Goal: Task Accomplishment & Management: Complete application form

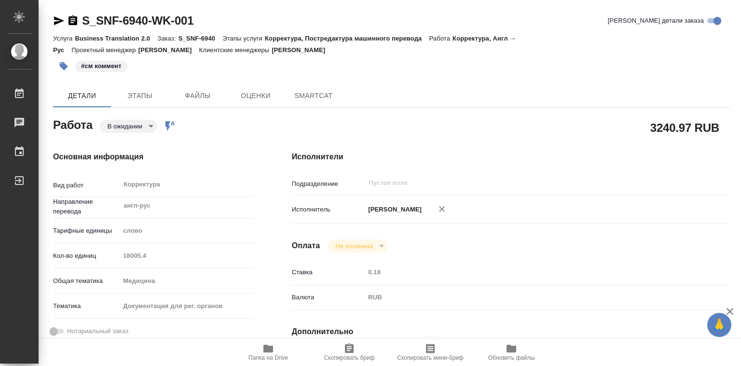
type textarea "x"
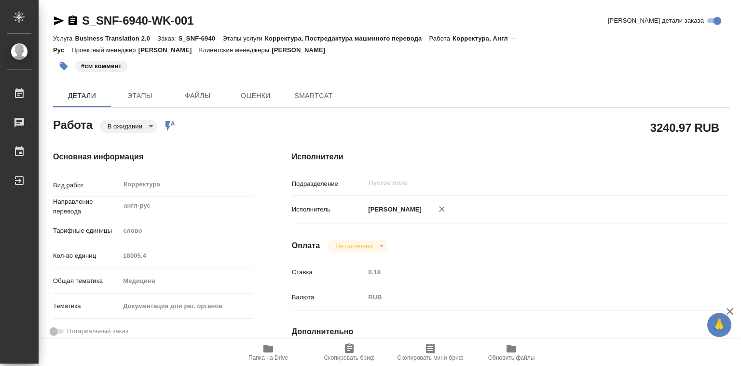
type textarea "x"
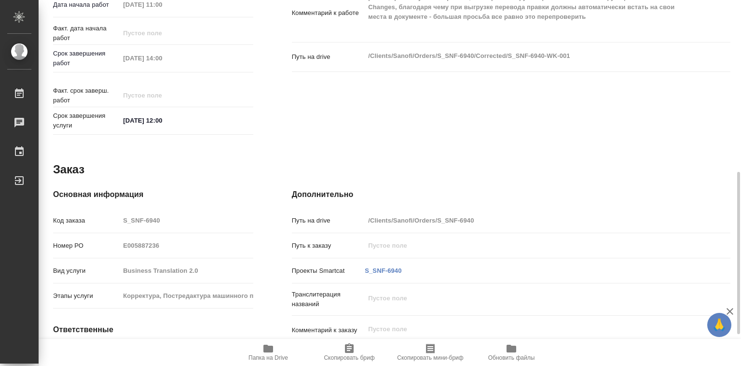
type textarea "x"
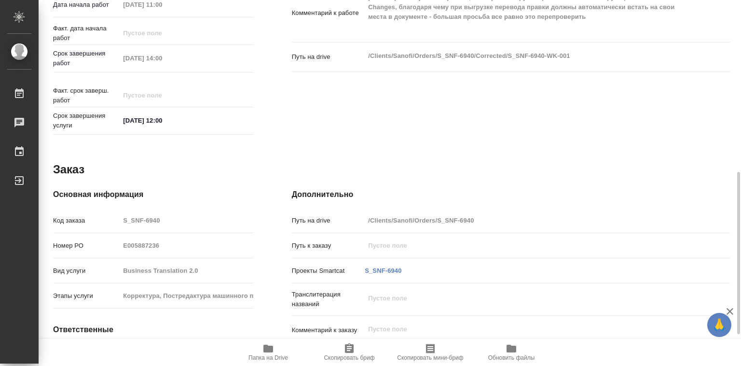
scroll to position [290, 0]
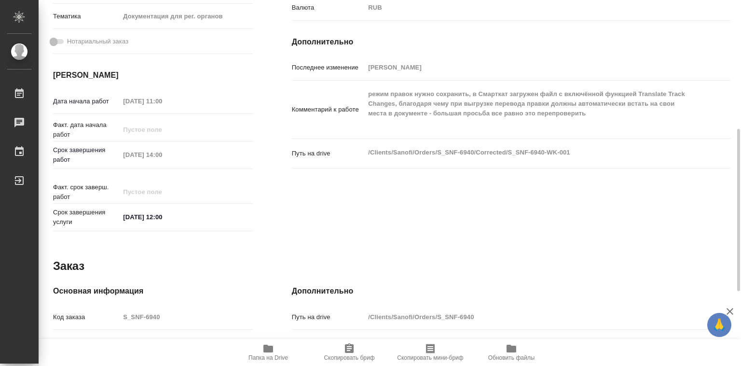
type textarea "x"
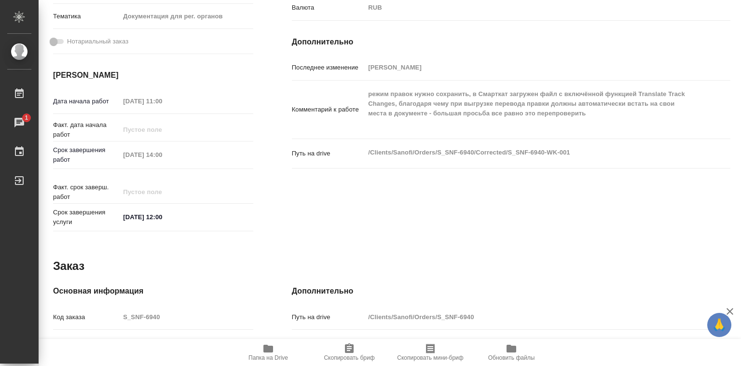
scroll to position [457, 0]
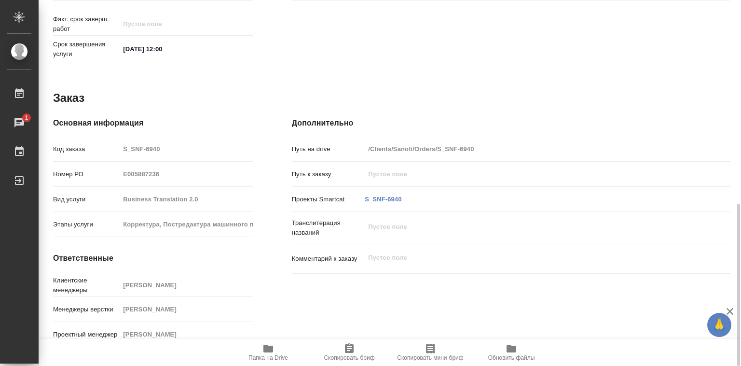
click at [268, 347] on icon "button" at bounding box center [268, 349] width 10 height 8
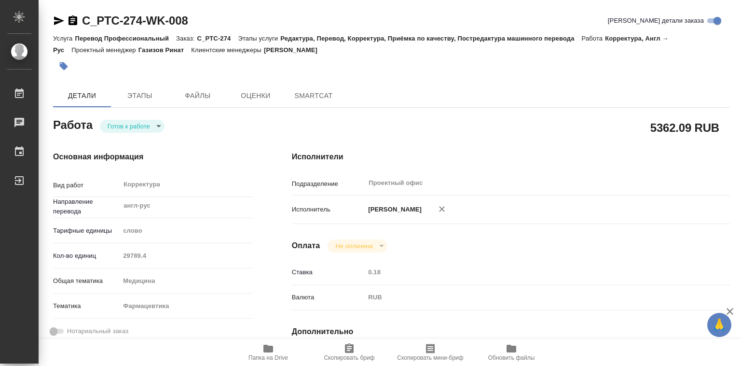
type textarea "x"
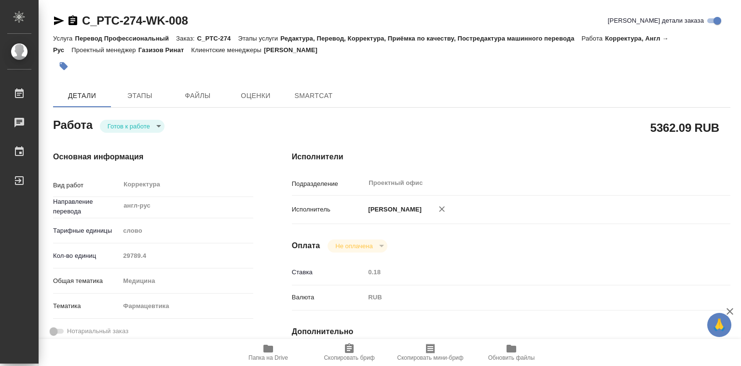
type textarea "x"
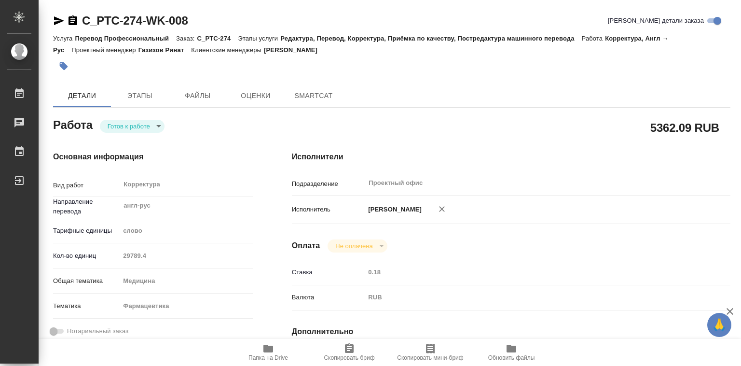
type textarea "x"
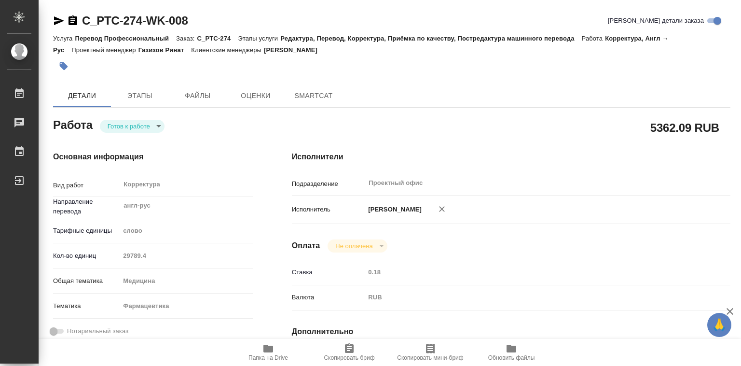
type textarea "x"
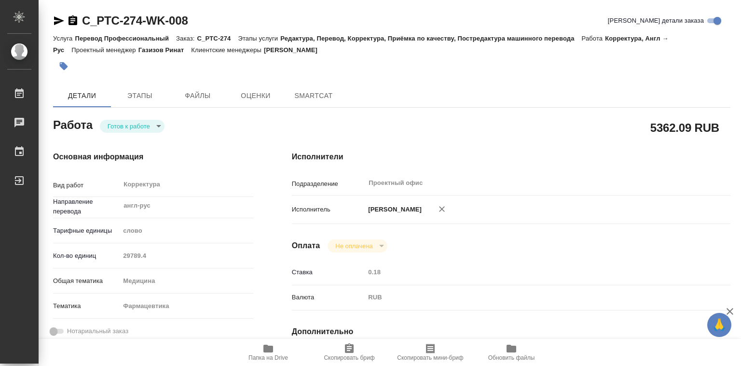
type textarea "x"
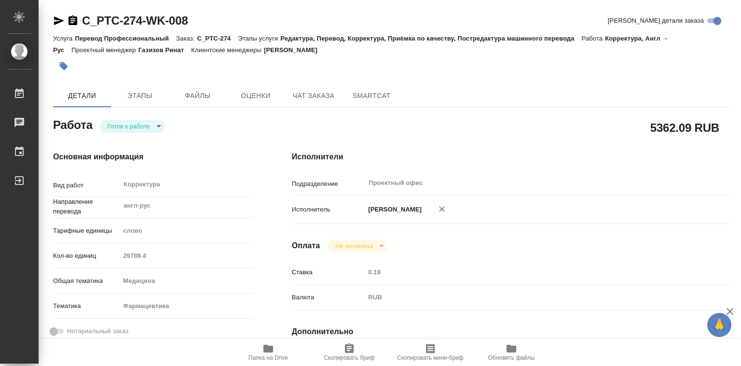
type textarea "x"
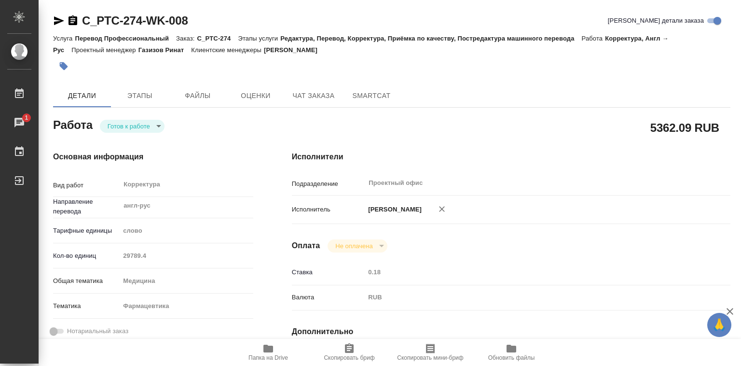
type textarea "x"
